Goal: Task Accomplishment & Management: Use online tool/utility

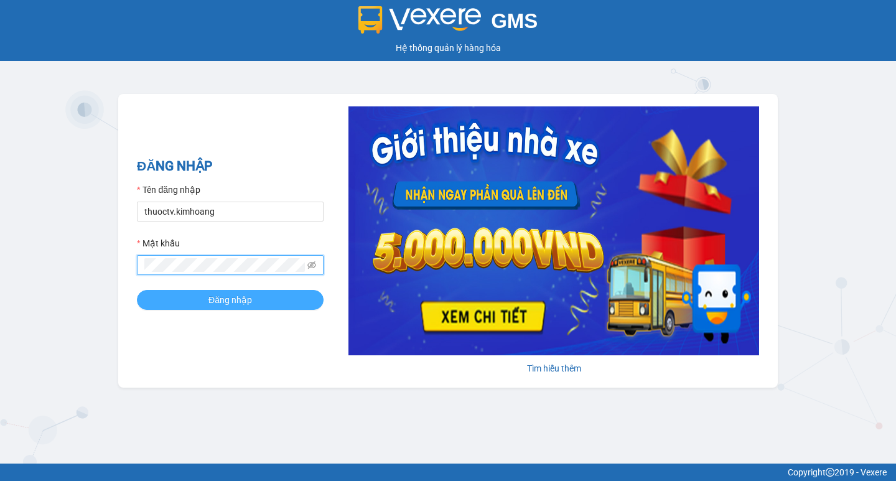
click at [237, 301] on span "Đăng nhập" at bounding box center [230, 300] width 44 height 14
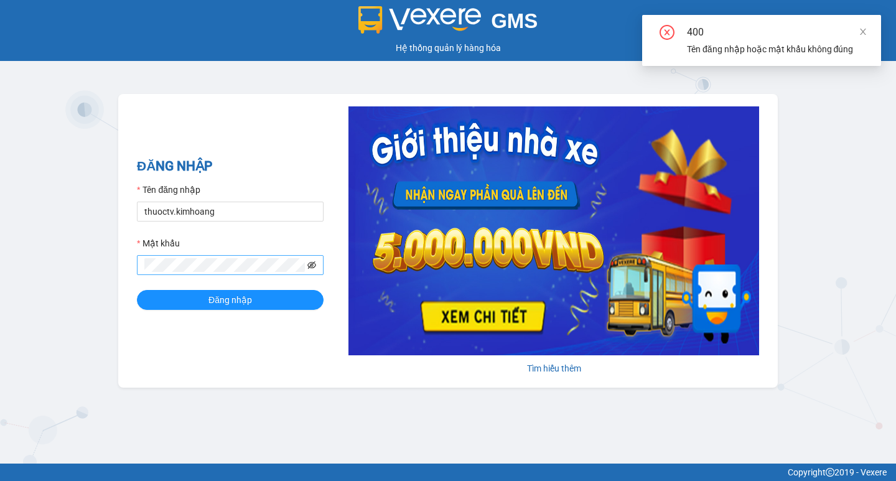
click at [310, 266] on icon "eye-invisible" at bounding box center [311, 265] width 9 height 9
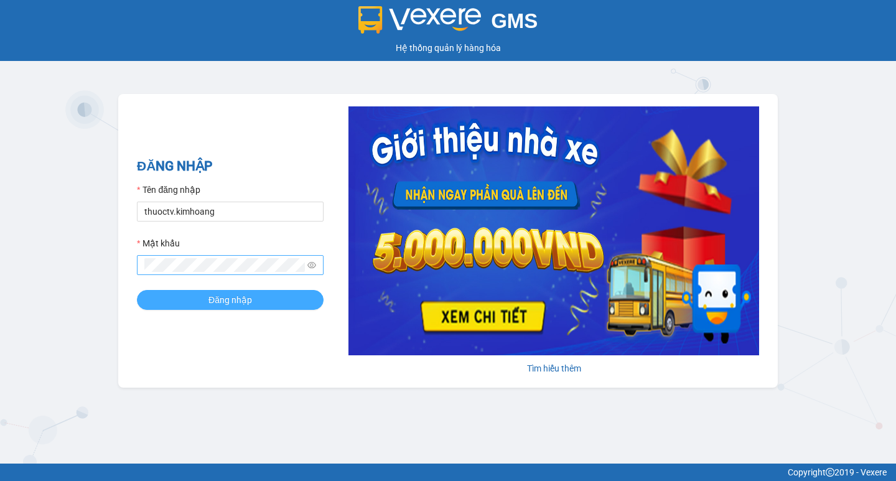
click at [231, 300] on span "Đăng nhập" at bounding box center [230, 300] width 44 height 14
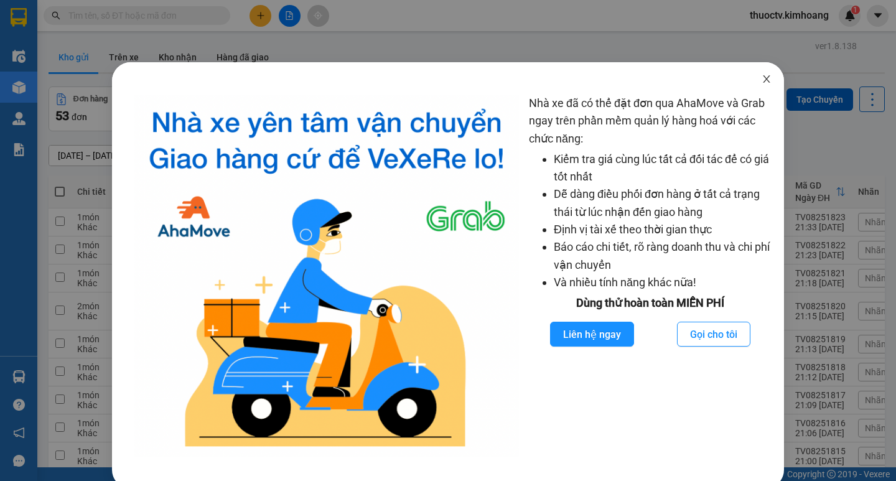
click at [762, 80] on icon "close" at bounding box center [767, 79] width 10 height 10
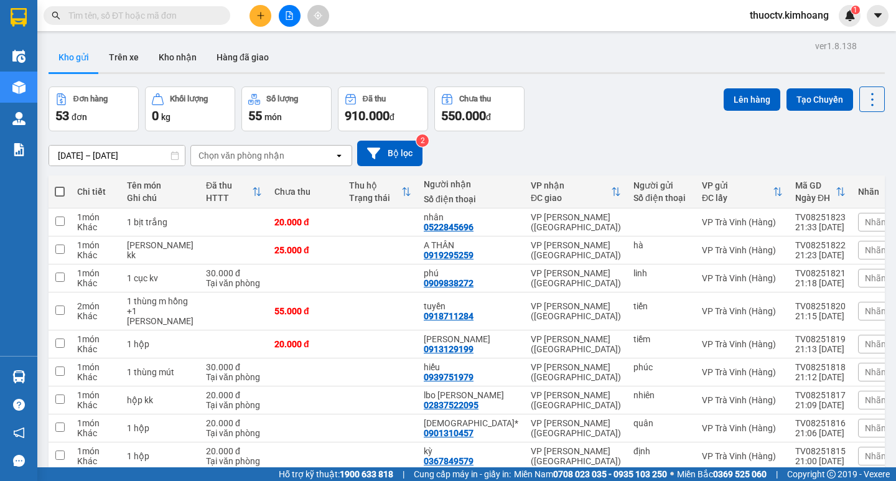
click at [101, 19] on input "text" at bounding box center [141, 16] width 147 height 14
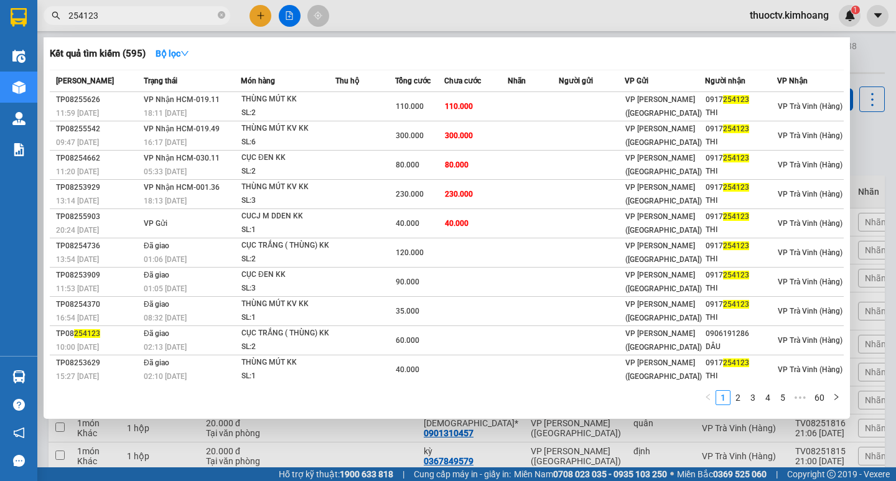
click at [103, 18] on input "254123" at bounding box center [141, 16] width 147 height 14
click at [105, 19] on input "254123" at bounding box center [141, 16] width 147 height 14
click at [108, 18] on input "254123" at bounding box center [141, 16] width 147 height 14
click at [111, 17] on input "254123" at bounding box center [141, 16] width 147 height 14
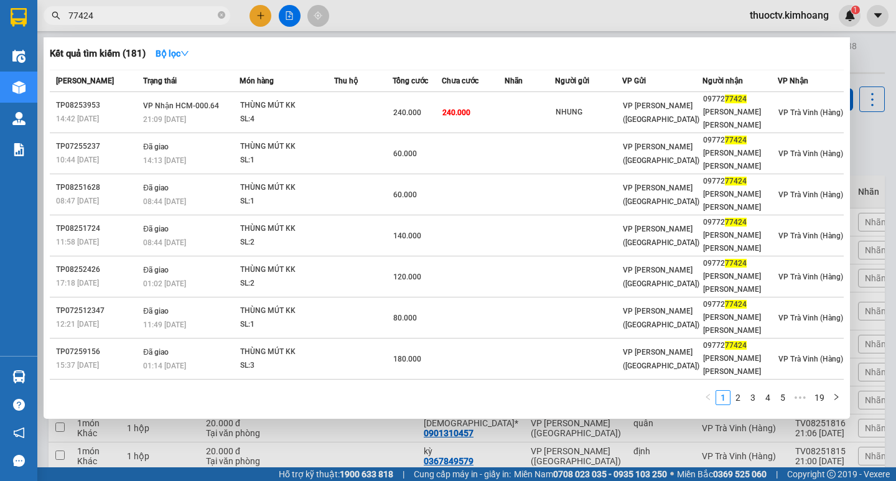
click at [105, 13] on input "77424" at bounding box center [141, 16] width 147 height 14
click at [105, 12] on input "77424" at bounding box center [141, 16] width 147 height 14
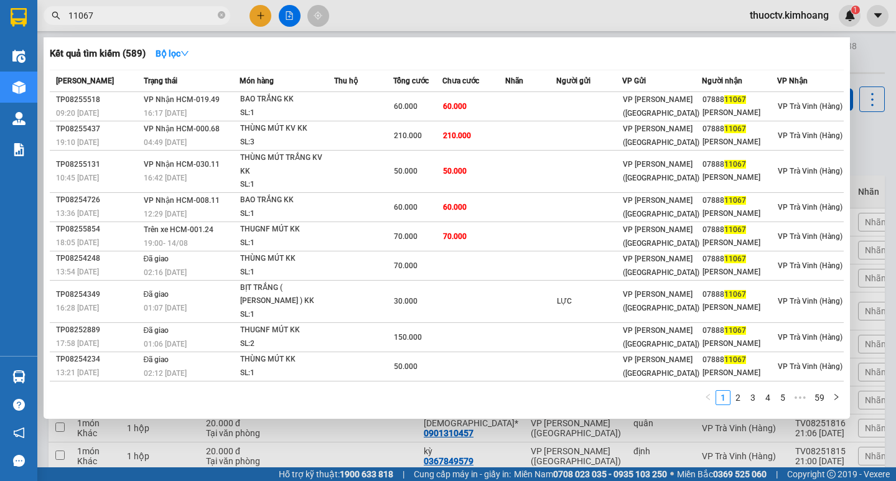
click at [116, 17] on input "11067" at bounding box center [141, 16] width 147 height 14
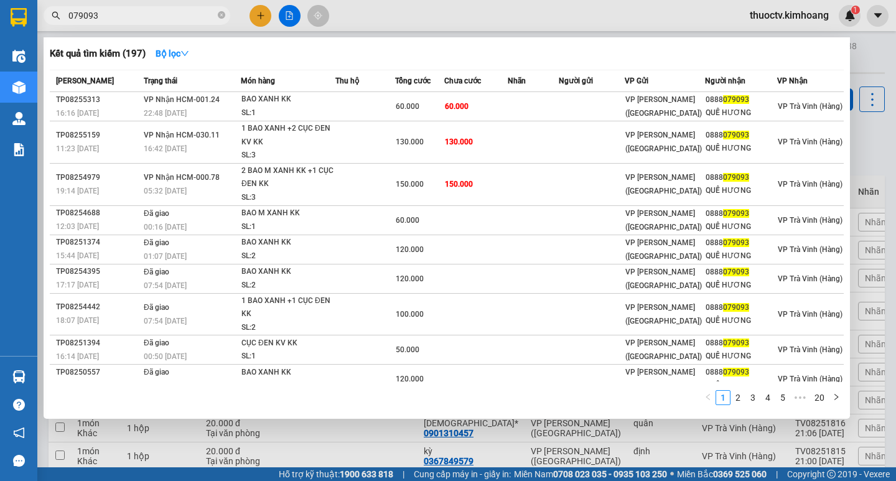
type input "079093"
